Goal: Find specific page/section: Find specific page/section

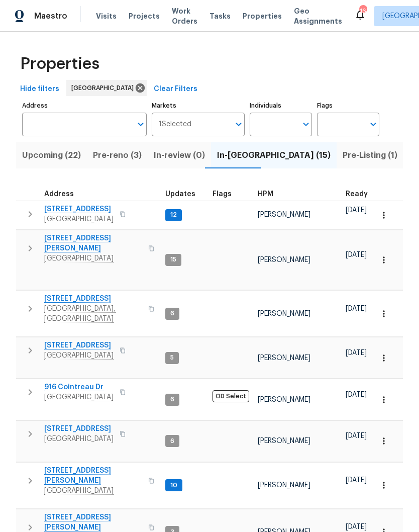
click at [106, 16] on span "Visits" at bounding box center [106, 16] width 21 height 10
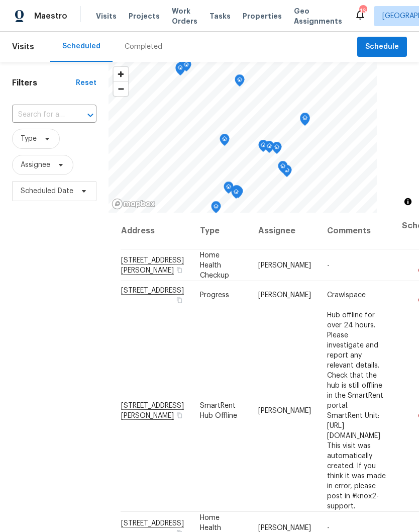
click at [76, 112] on div at bounding box center [83, 115] width 26 height 14
type input "preserve"
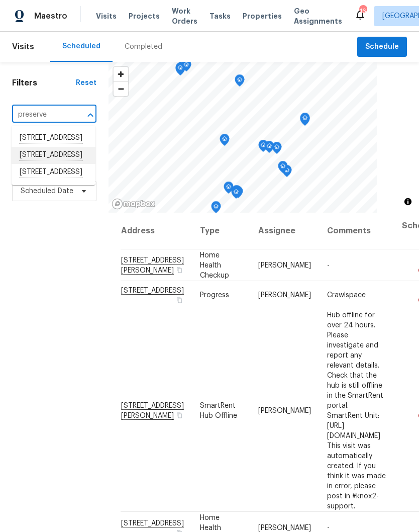
click at [79, 164] on li "[STREET_ADDRESS]" at bounding box center [54, 155] width 84 height 17
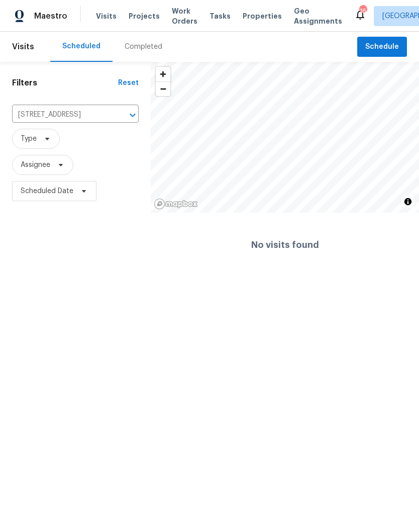
click at [135, 121] on icon "Open" at bounding box center [133, 115] width 12 height 12
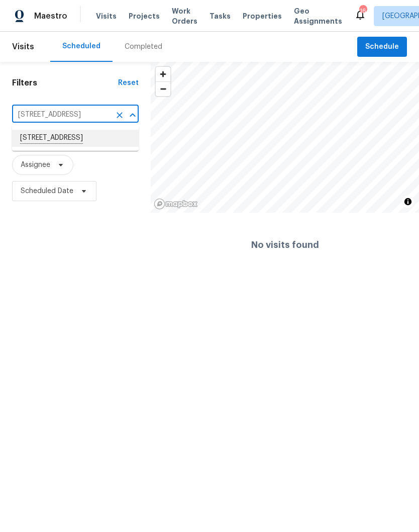
click at [95, 138] on li "[STREET_ADDRESS]" at bounding box center [75, 138] width 127 height 17
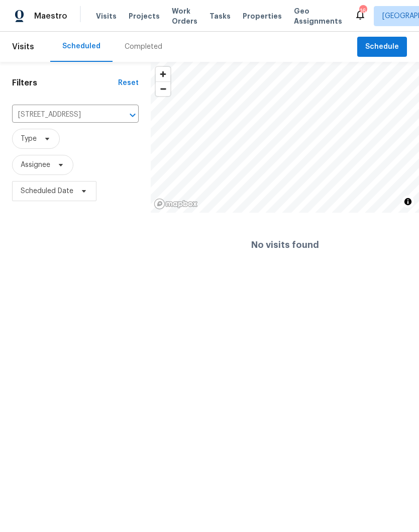
click at [121, 117] on icon "Clear" at bounding box center [120, 115] width 6 height 6
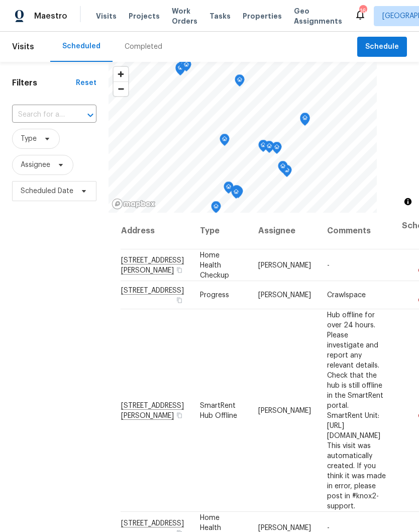
click at [66, 112] on input "text" at bounding box center [40, 115] width 56 height 16
type input "preserve"
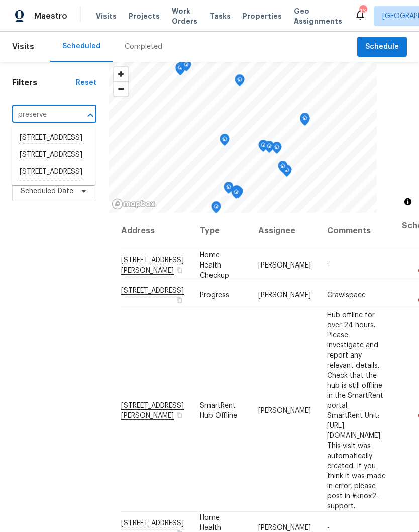
click at [70, 164] on li "[STREET_ADDRESS]" at bounding box center [54, 155] width 84 height 17
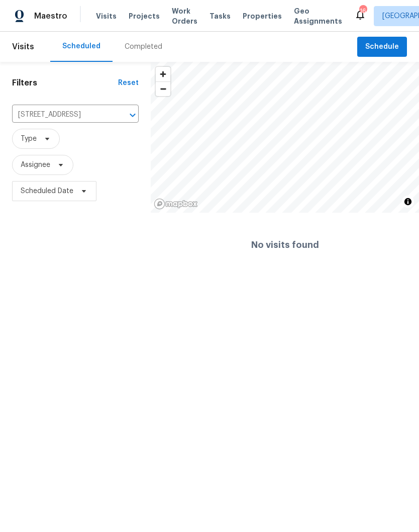
click at [119, 117] on icon "Clear" at bounding box center [120, 115] width 6 height 6
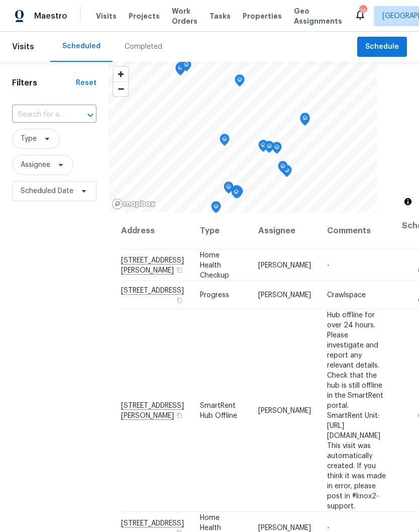
click at [83, 117] on button "Open" at bounding box center [90, 115] width 14 height 14
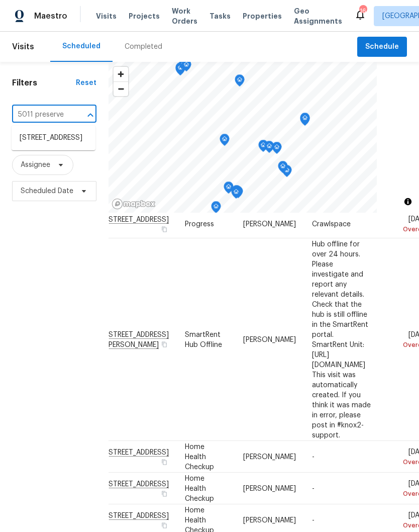
scroll to position [72, 16]
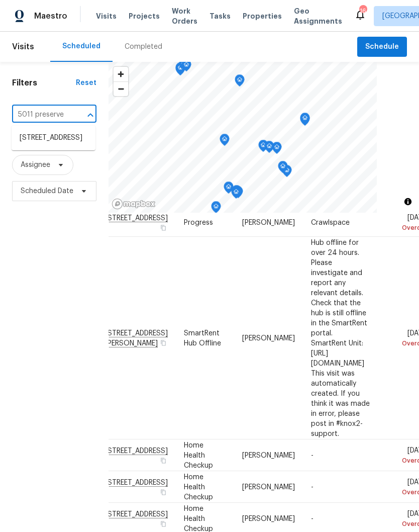
type input "5011 preserve b"
click at [68, 143] on li "[STREET_ADDRESS]" at bounding box center [54, 138] width 84 height 17
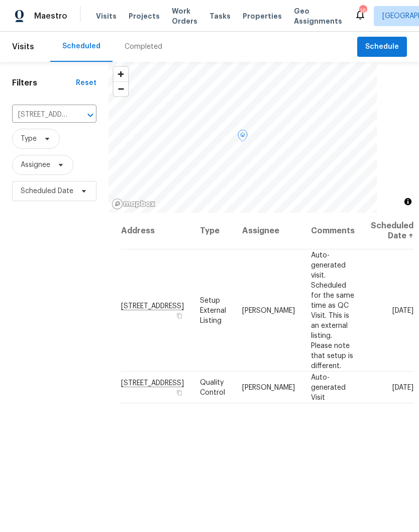
click at [0, 0] on icon at bounding box center [0, 0] width 0 height 0
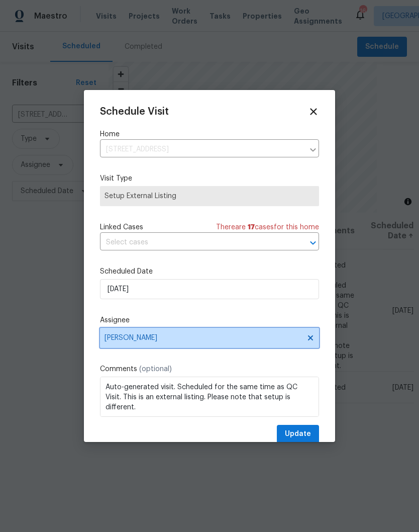
click at [310, 340] on icon at bounding box center [310, 337] width 5 height 5
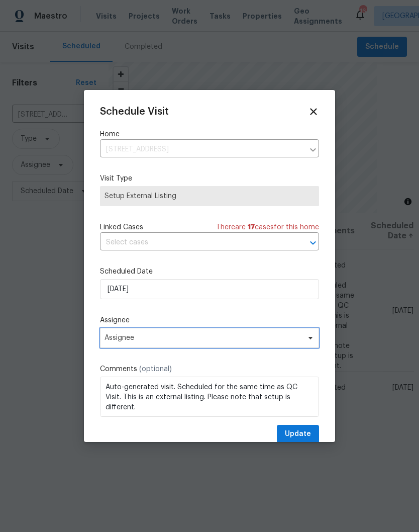
click at [314, 339] on icon at bounding box center [311, 338] width 8 height 8
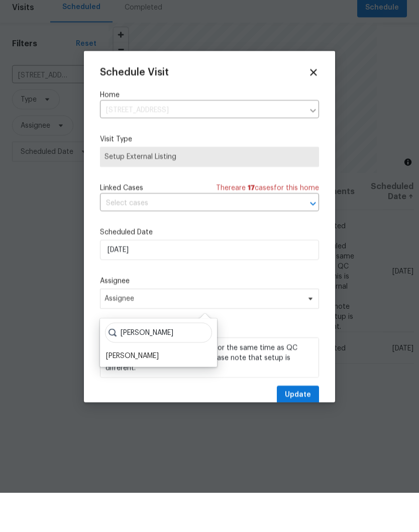
scroll to position [16, 0]
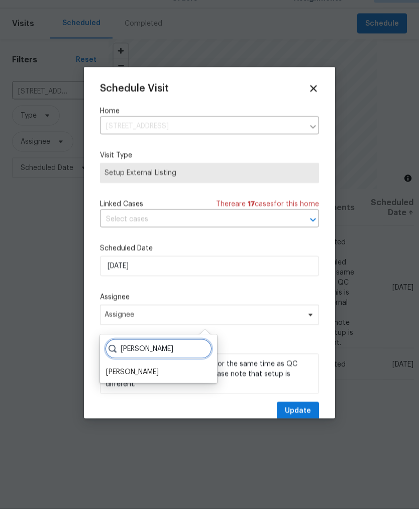
type input "[PERSON_NAME]"
click at [138, 390] on div "[PERSON_NAME]" at bounding box center [132, 395] width 53 height 10
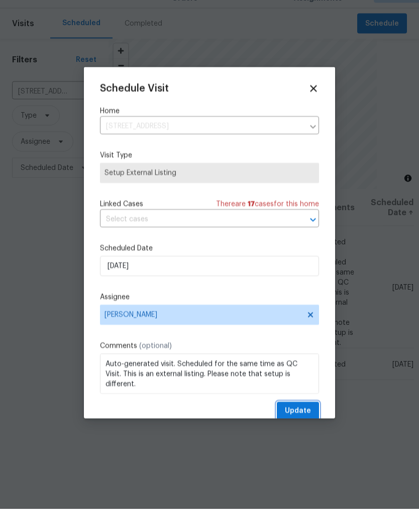
click at [303, 428] on span "Update" at bounding box center [298, 434] width 26 height 13
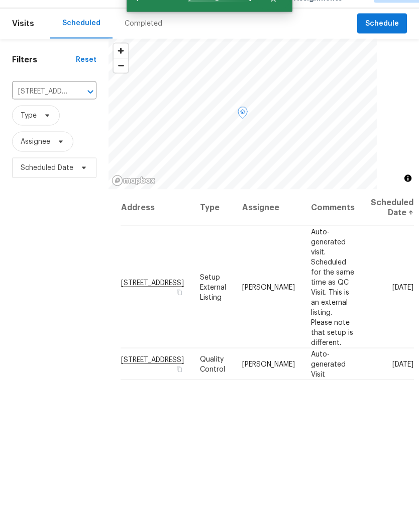
click at [0, 0] on icon at bounding box center [0, 0] width 0 height 0
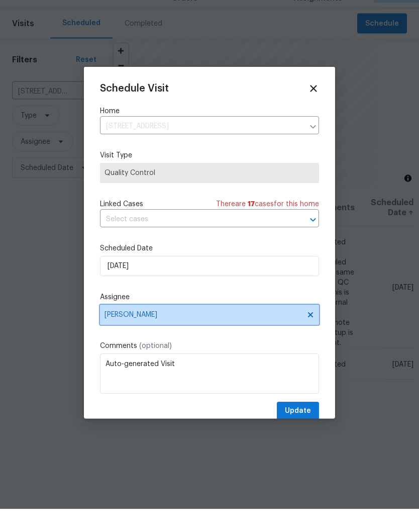
click at [312, 335] on icon at bounding box center [310, 337] width 5 height 5
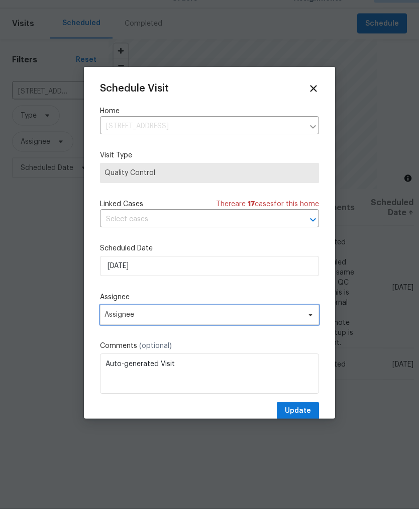
click at [312, 337] on icon at bounding box center [311, 338] width 4 height 3
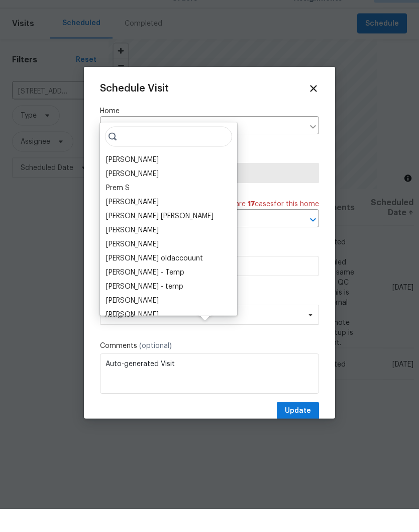
scroll to position [0, 0]
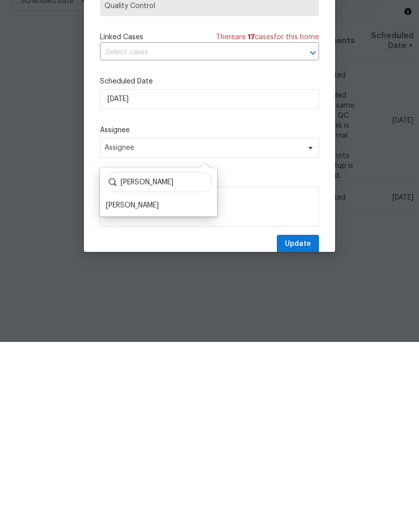
type input "[PERSON_NAME]"
click at [137, 390] on div "[PERSON_NAME]" at bounding box center [132, 395] width 53 height 10
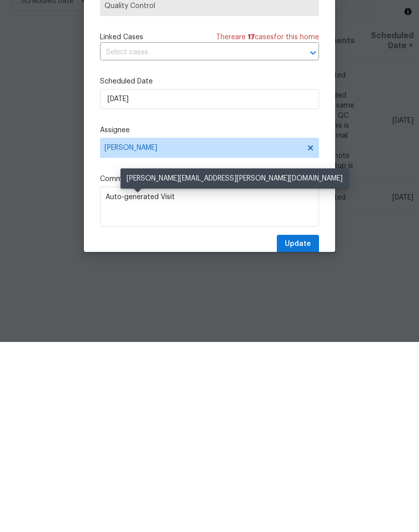
scroll to position [42, 0]
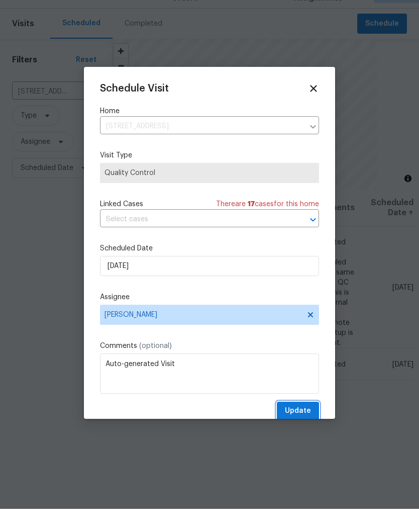
click at [306, 428] on span "Update" at bounding box center [298, 434] width 26 height 13
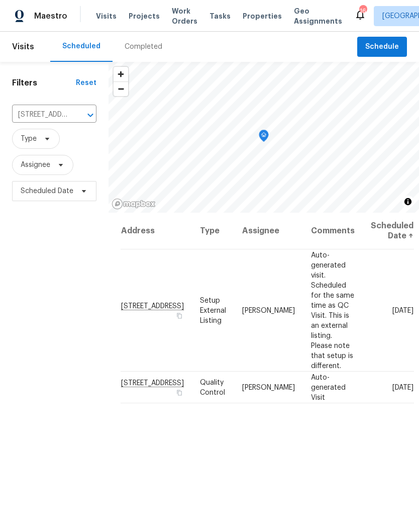
scroll to position [0, 0]
click at [253, 16] on span "Properties" at bounding box center [262, 16] width 39 height 10
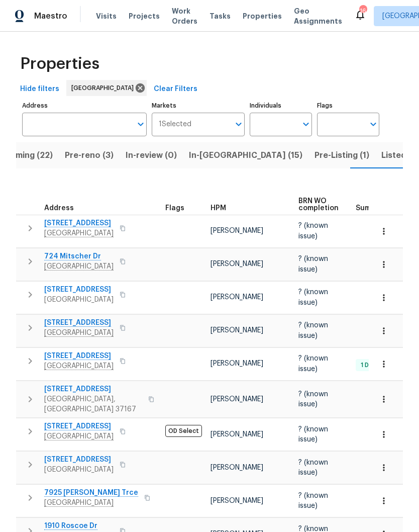
click at [381, 159] on span "Listed (72)" at bounding box center [402, 155] width 43 height 14
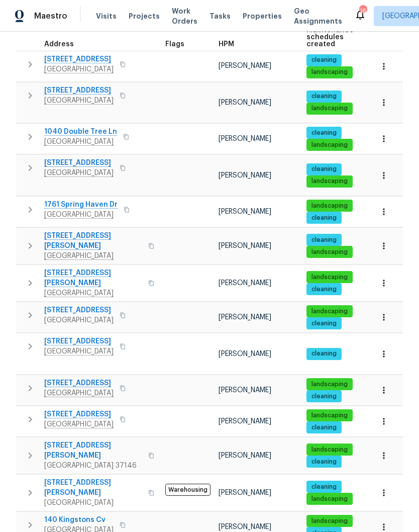
scroll to position [161, 0]
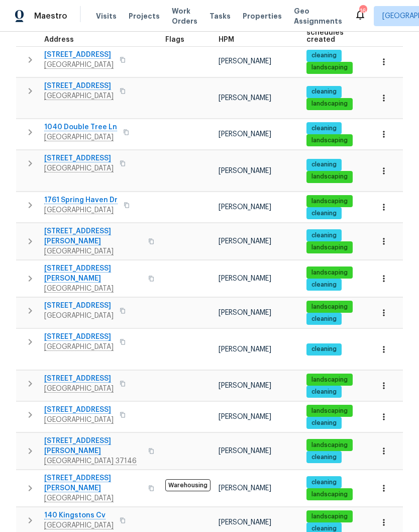
click at [387, 380] on icon "button" at bounding box center [384, 385] width 10 height 10
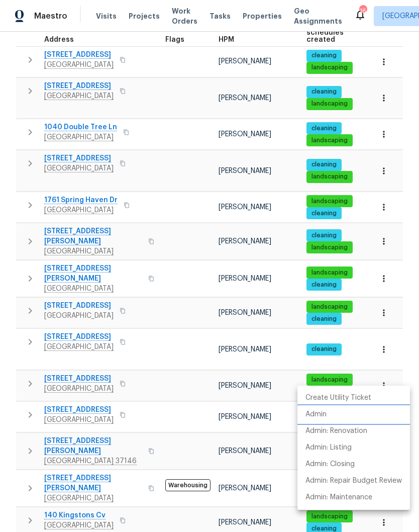
click at [325, 414] on p "Admin" at bounding box center [316, 414] width 21 height 11
click at [166, 373] on div at bounding box center [209, 266] width 419 height 532
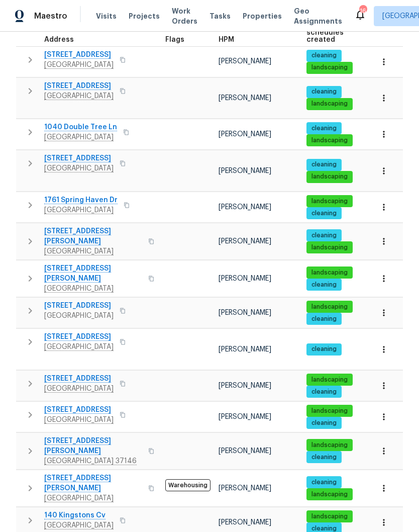
click at [86, 373] on span "[STREET_ADDRESS]" at bounding box center [78, 378] width 69 height 10
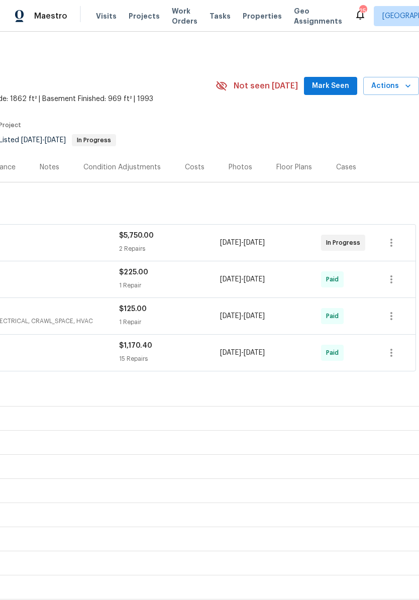
scroll to position [0, 149]
click at [338, 84] on span "Mark Seen" at bounding box center [330, 86] width 37 height 13
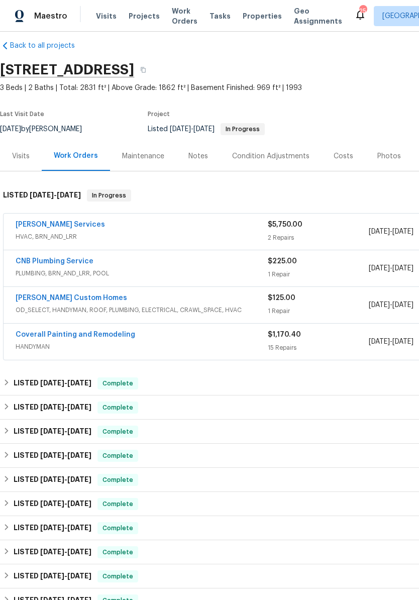
scroll to position [11, 0]
